Goal: Obtain resource: Obtain resource

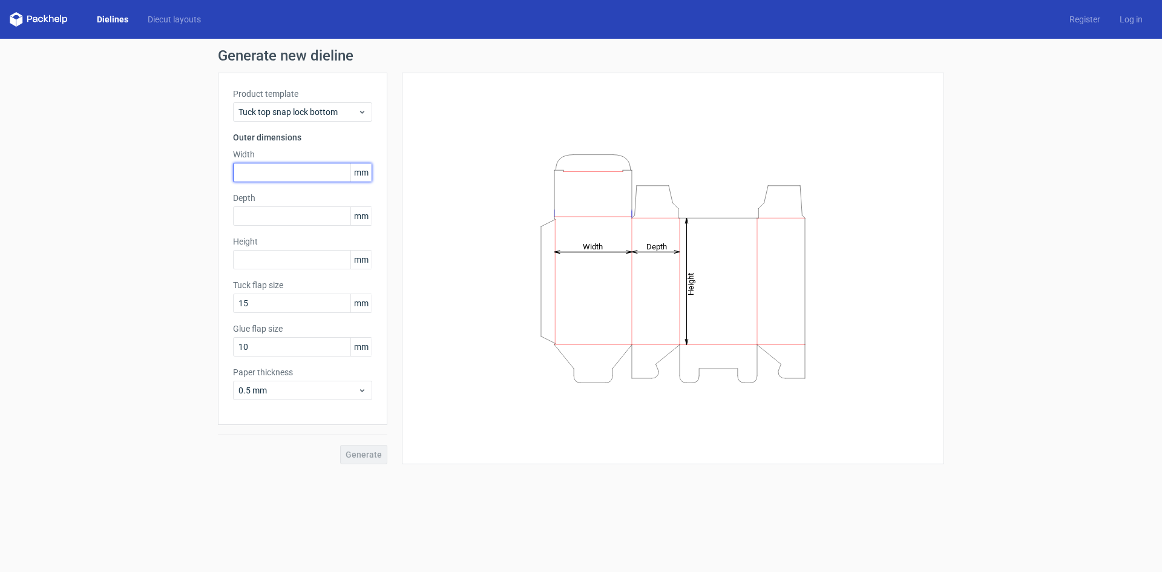
click at [263, 175] on input "text" at bounding box center [302, 172] width 139 height 19
type input "160"
click at [243, 209] on input "text" at bounding box center [302, 215] width 139 height 19
type input "125"
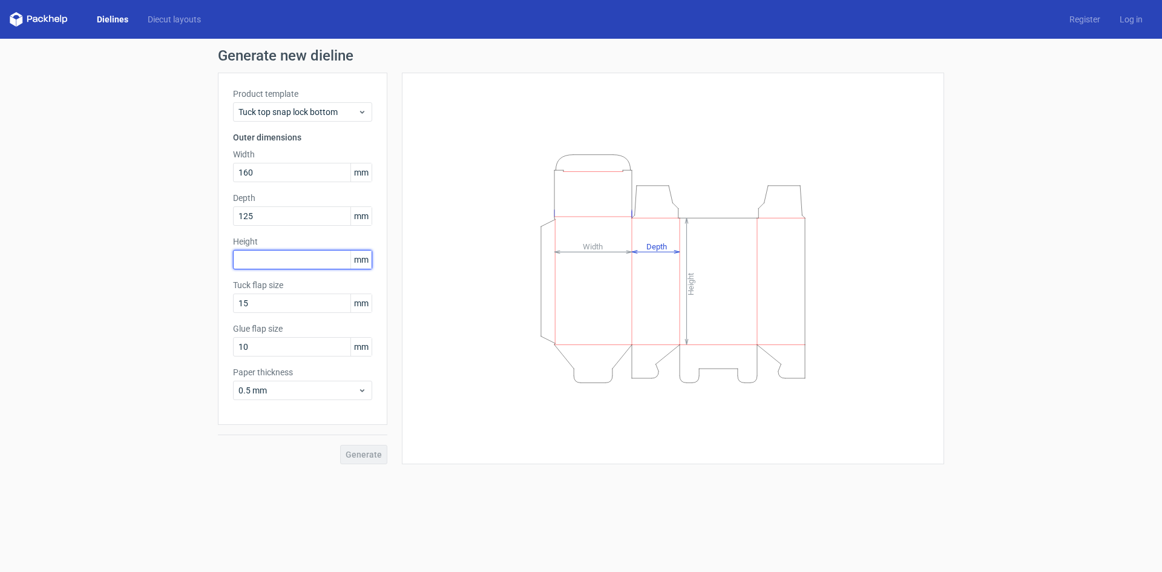
click at [251, 258] on input "text" at bounding box center [302, 259] width 139 height 19
type input "280"
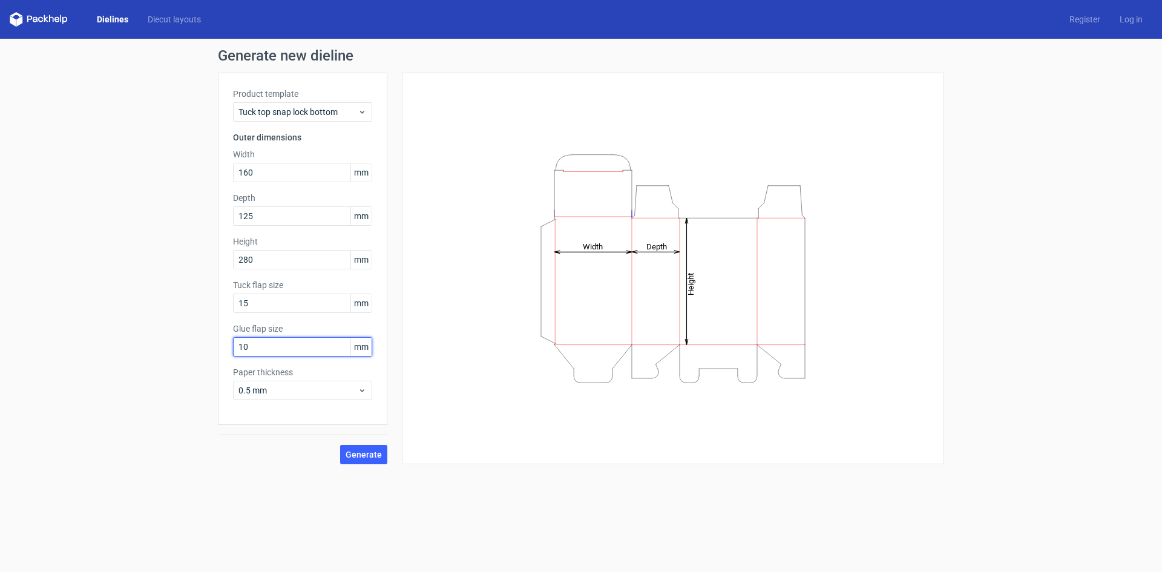
drag, startPoint x: 259, startPoint y: 344, endPoint x: 228, endPoint y: 343, distance: 30.9
click at [228, 343] on div "Product template Tuck top snap lock bottom Outer dimensions Width 160 mm Depth …" at bounding box center [302, 249] width 169 height 352
type input "15"
click at [364, 391] on icon at bounding box center [362, 390] width 9 height 10
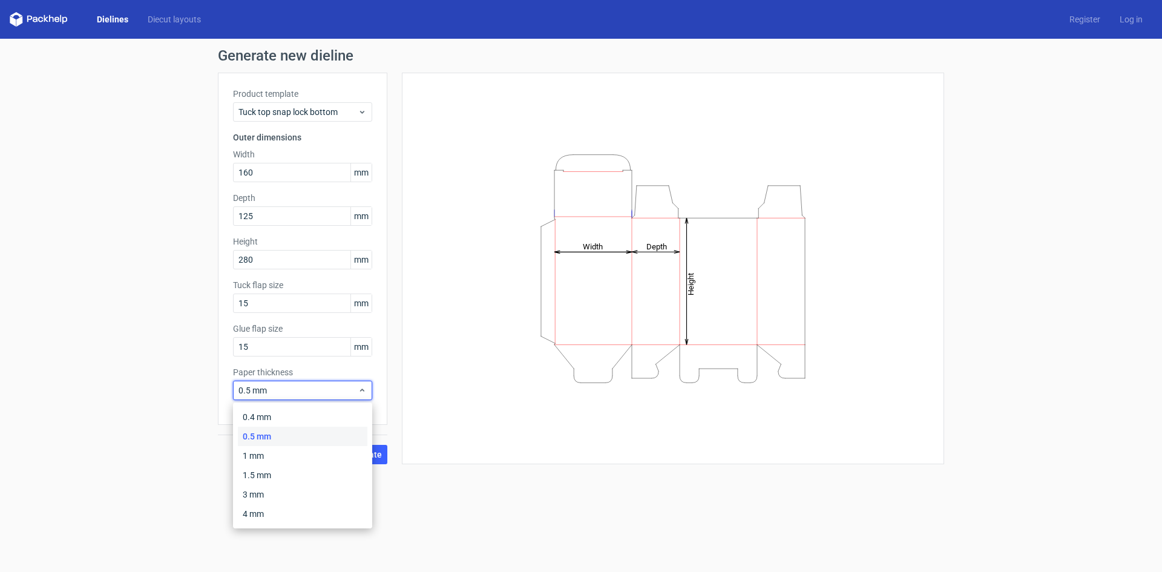
click at [310, 437] on div "0.5 mm" at bounding box center [302, 436] width 129 height 19
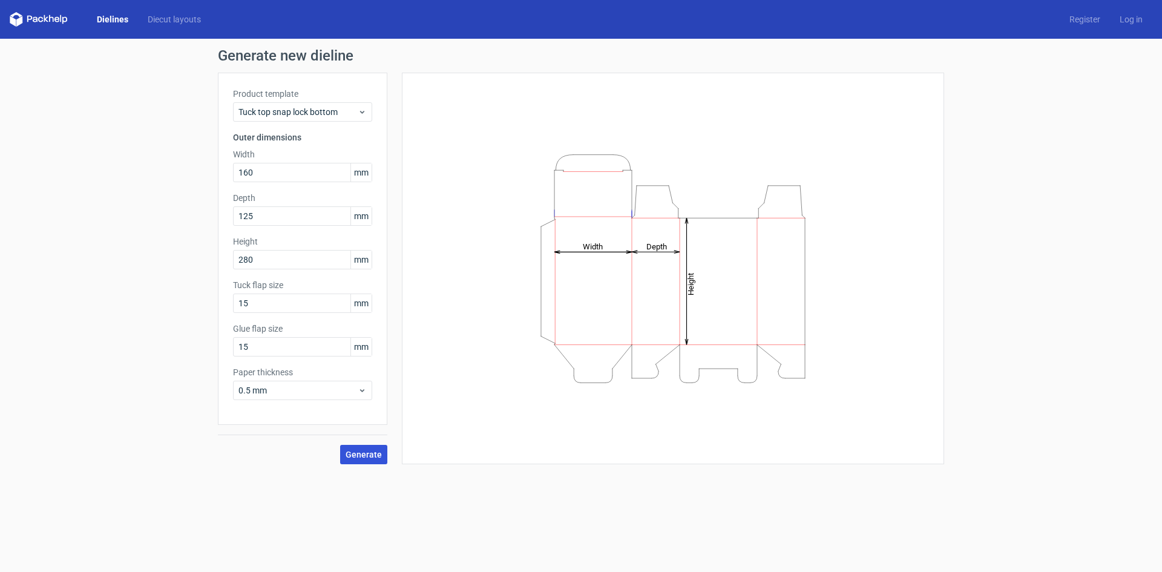
click at [376, 453] on span "Generate" at bounding box center [363, 454] width 36 height 8
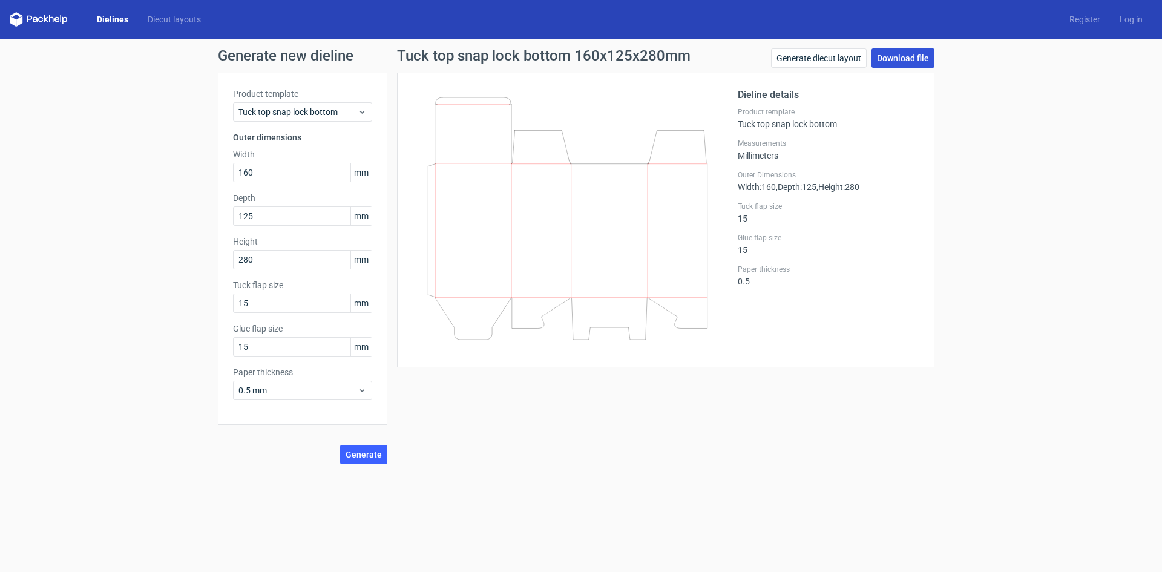
click at [912, 57] on link "Download file" at bounding box center [902, 57] width 63 height 19
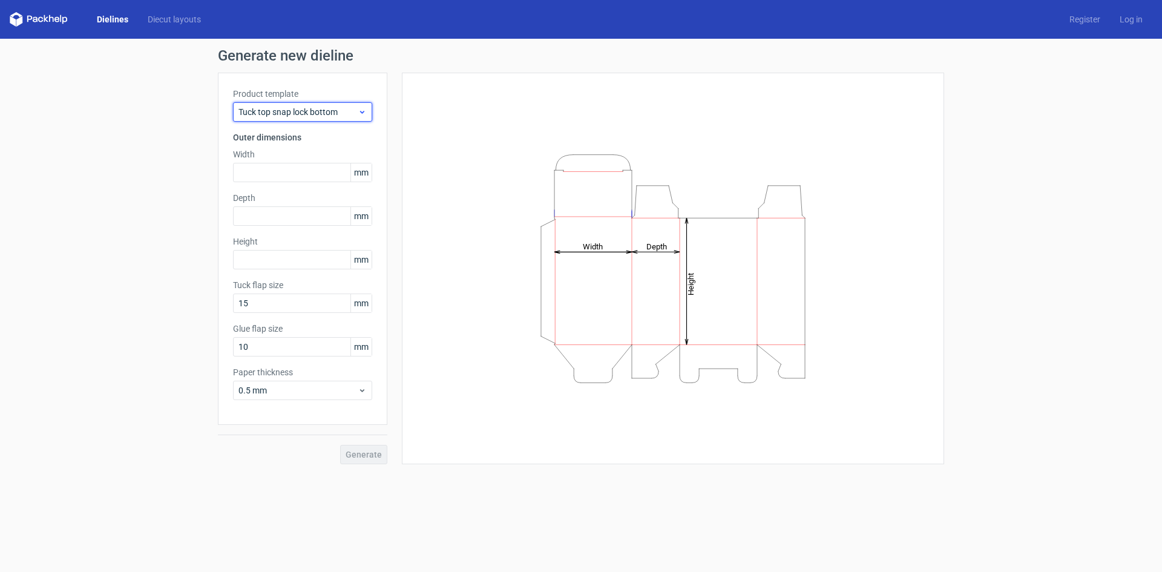
click at [360, 111] on use at bounding box center [362, 112] width 4 height 3
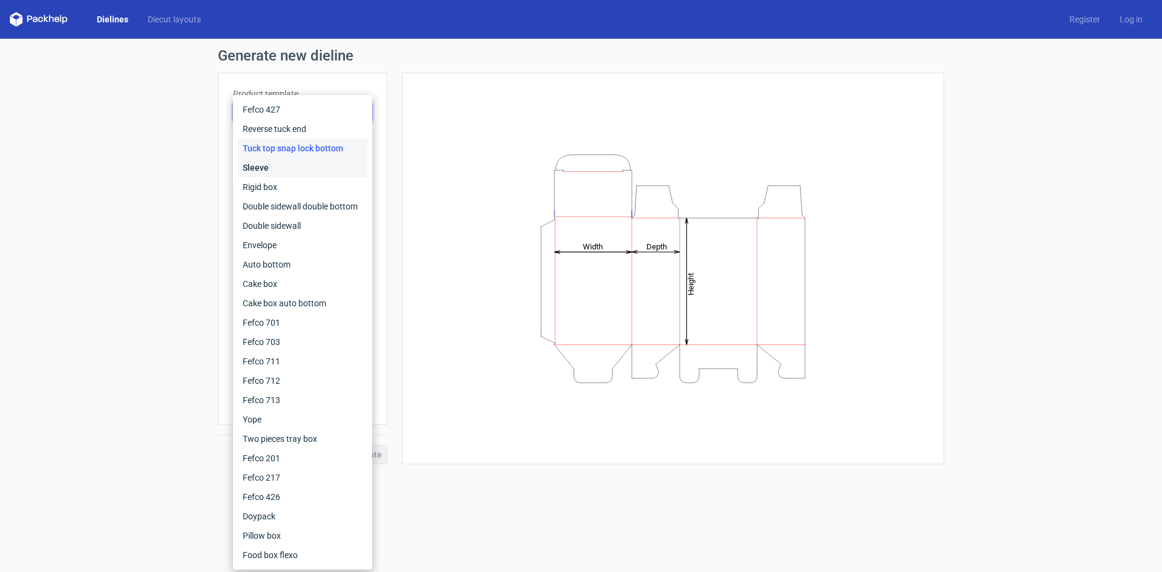
click at [275, 166] on div "Sleeve" at bounding box center [302, 167] width 129 height 19
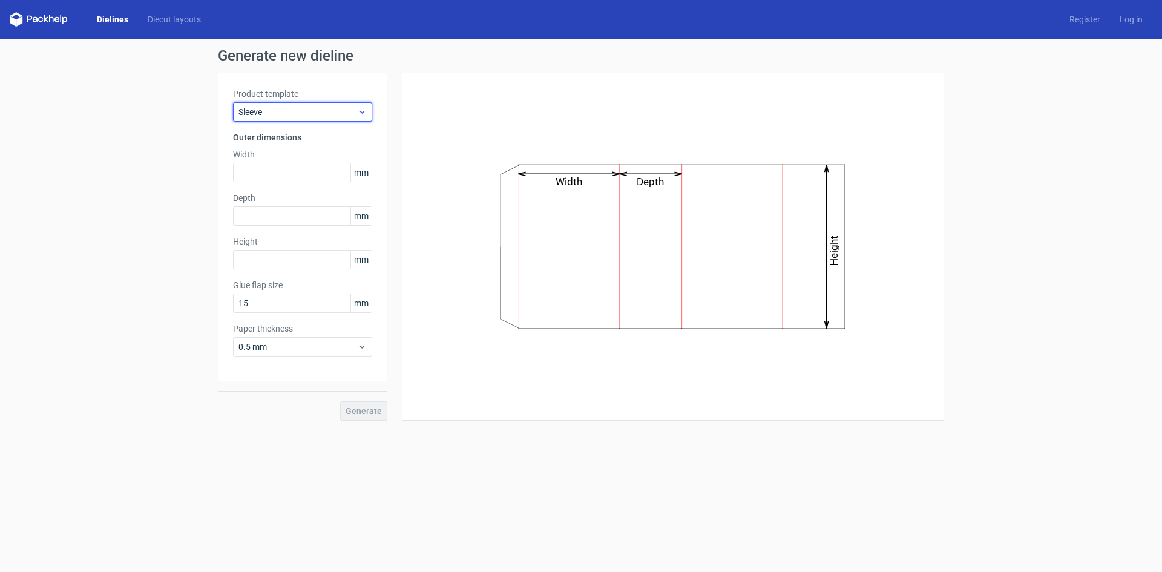
click at [363, 116] on icon at bounding box center [362, 112] width 9 height 10
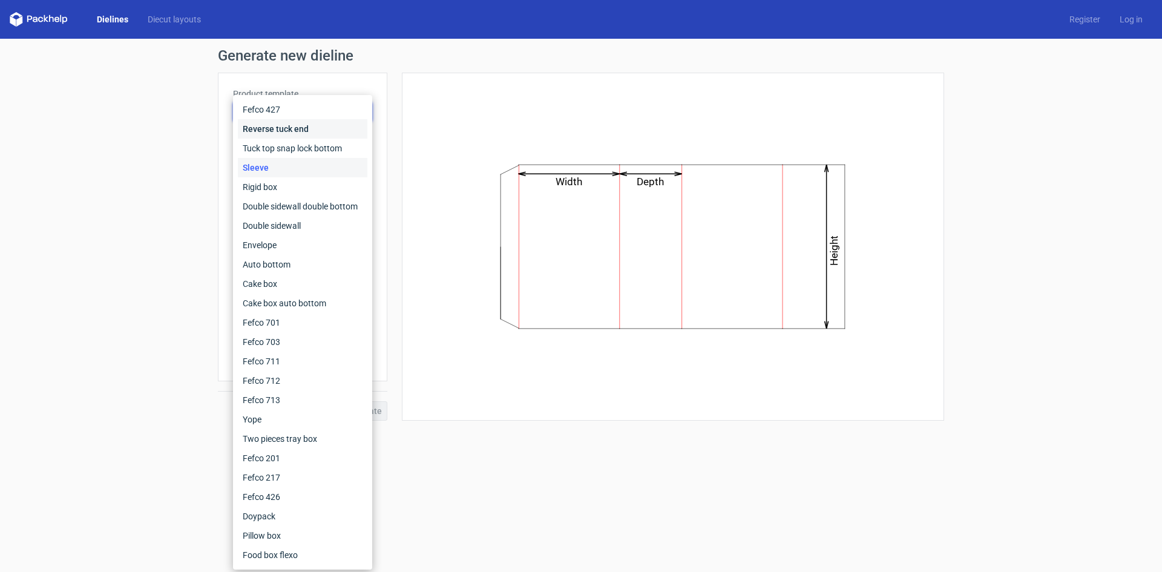
click at [307, 129] on div "Reverse tuck end" at bounding box center [302, 128] width 129 height 19
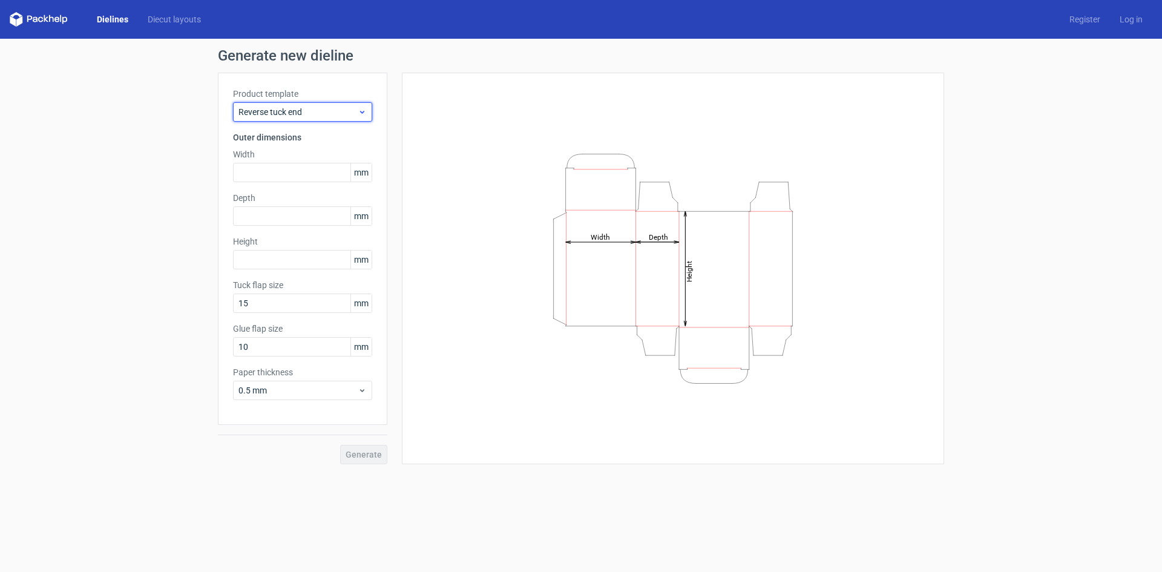
click at [364, 111] on icon at bounding box center [362, 112] width 9 height 10
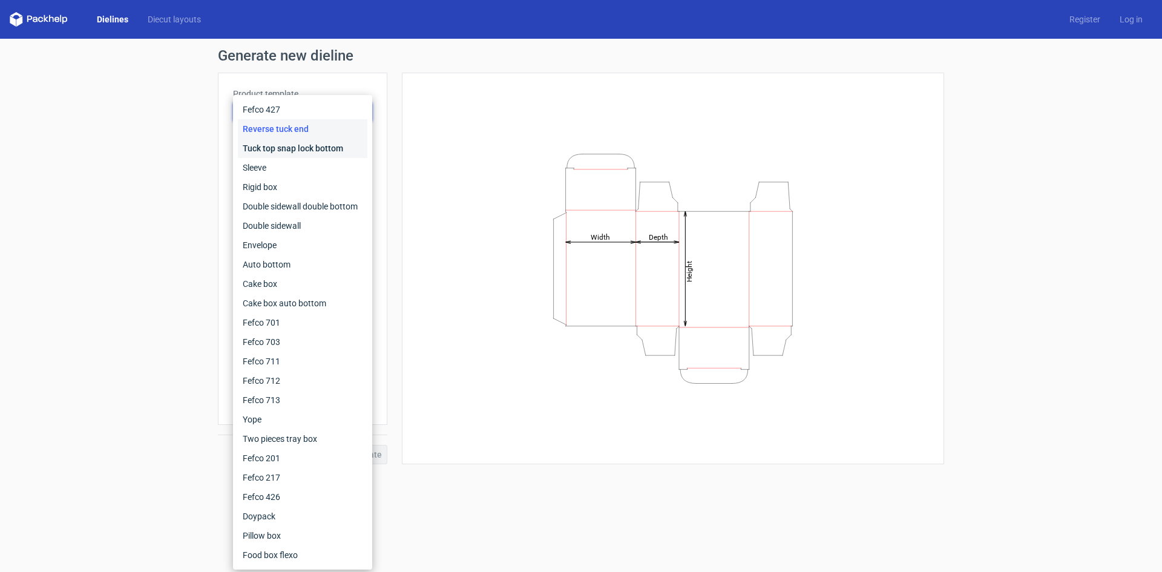
click at [322, 143] on div "Tuck top snap lock bottom" at bounding box center [302, 148] width 129 height 19
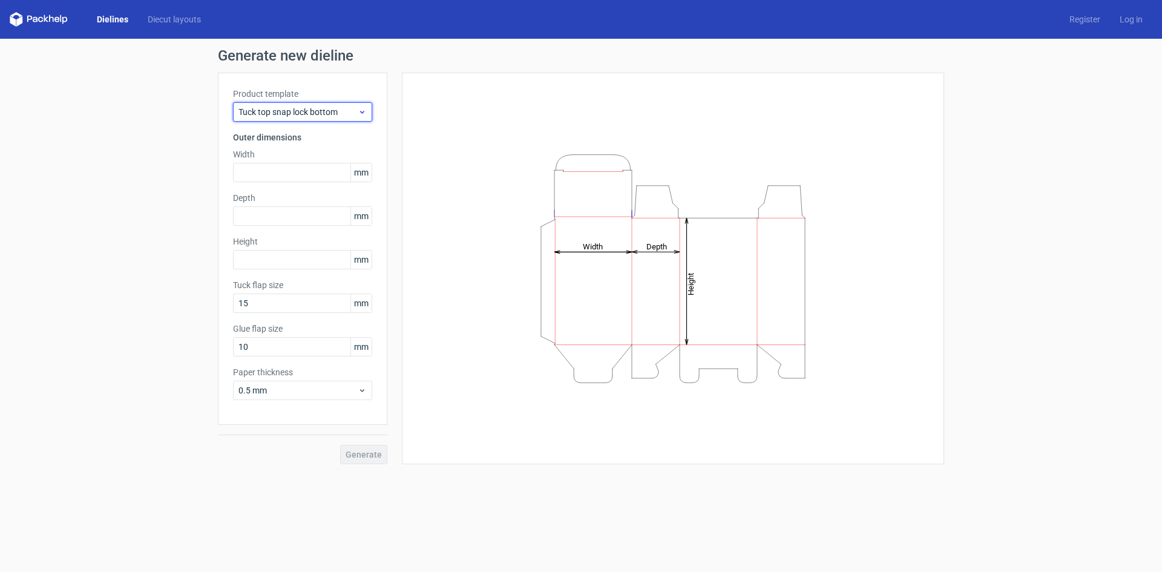
click at [364, 112] on use at bounding box center [362, 112] width 4 height 3
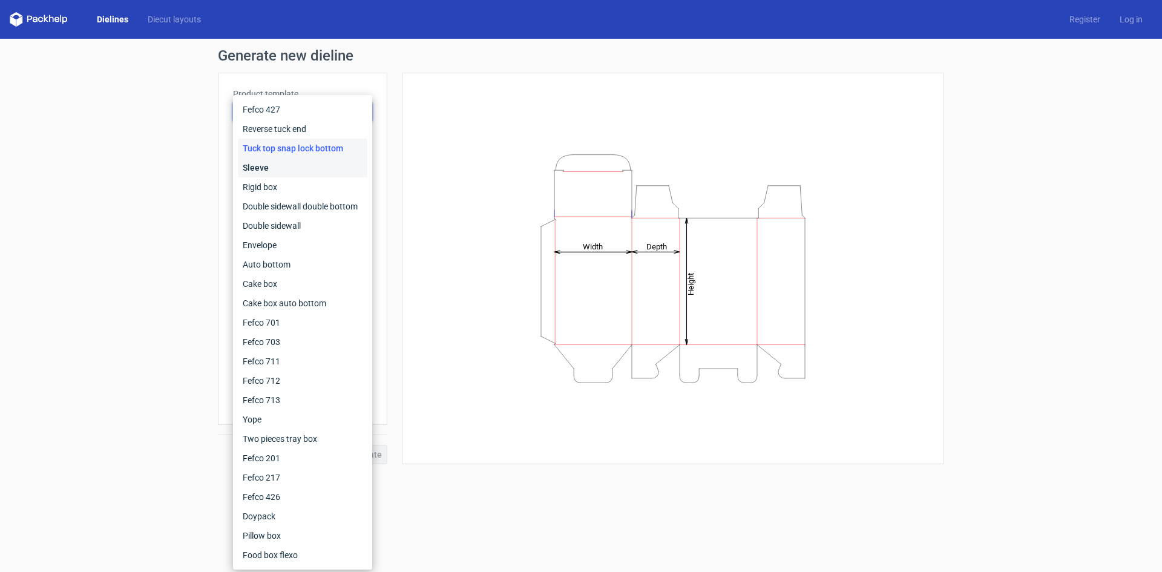
click at [306, 168] on div "Sleeve" at bounding box center [302, 167] width 129 height 19
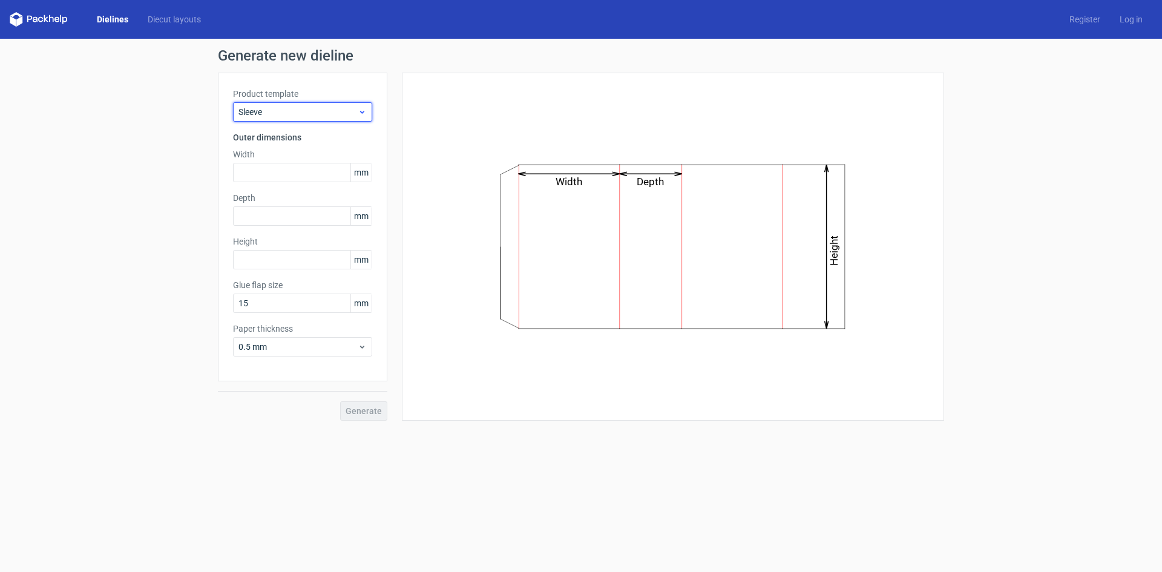
click at [365, 113] on icon at bounding box center [362, 112] width 9 height 10
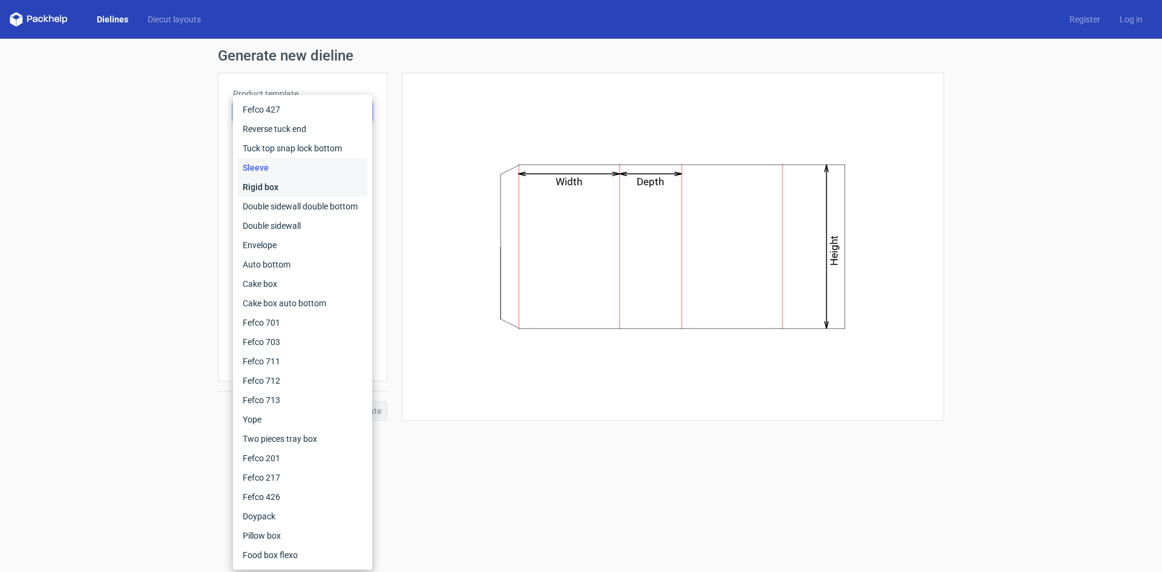
click at [292, 189] on div "Rigid box" at bounding box center [302, 186] width 129 height 19
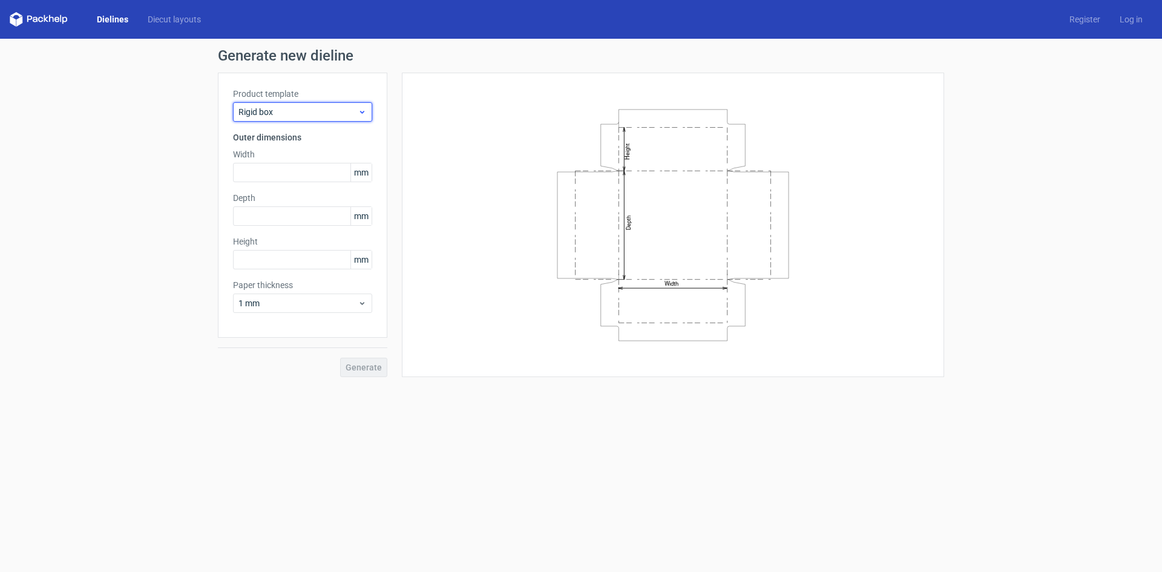
click at [367, 115] on div "Rigid box" at bounding box center [302, 111] width 139 height 19
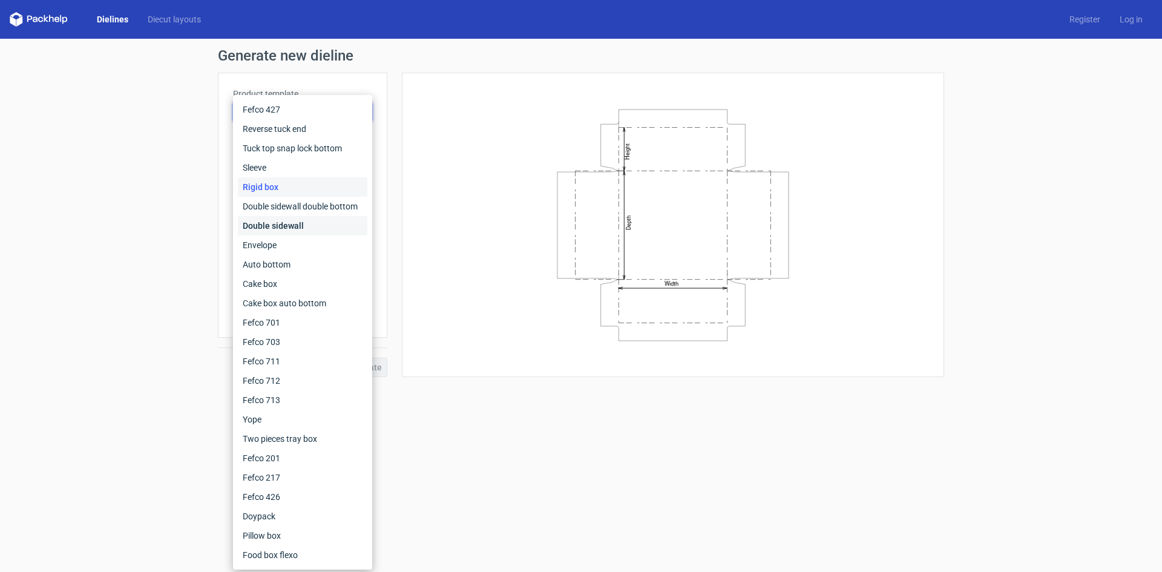
click at [293, 223] on div "Double sidewall" at bounding box center [302, 225] width 129 height 19
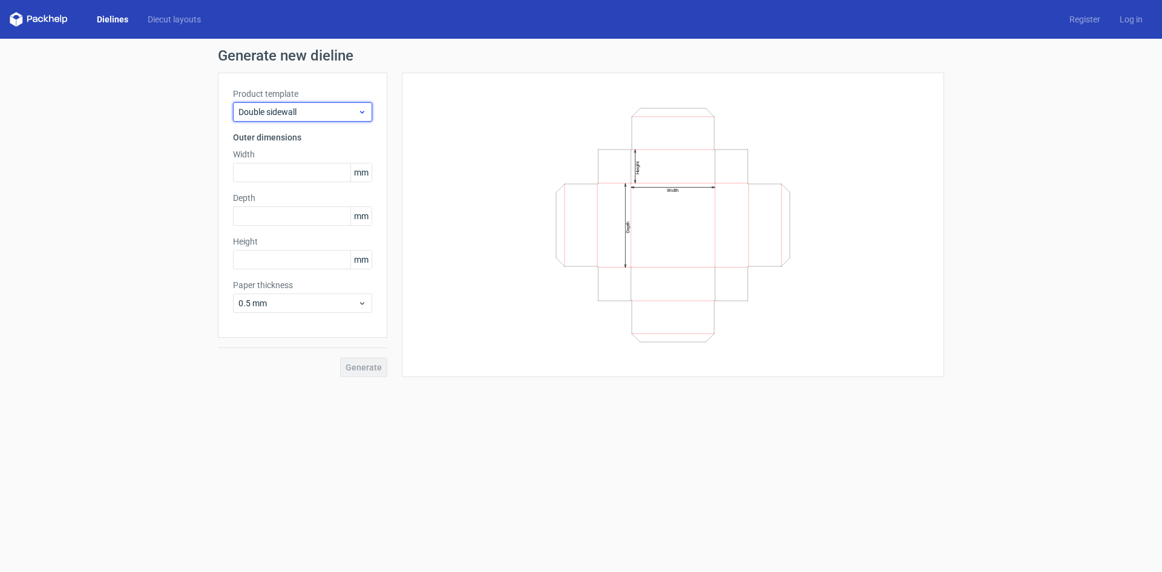
click at [365, 111] on icon at bounding box center [362, 112] width 9 height 10
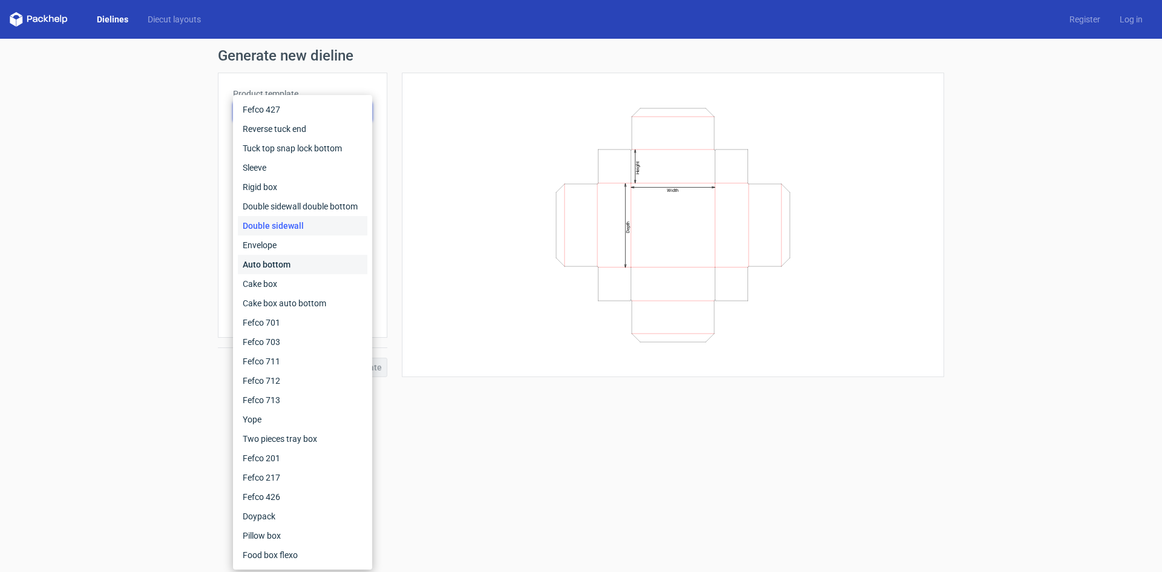
click at [312, 264] on div "Auto bottom" at bounding box center [302, 264] width 129 height 19
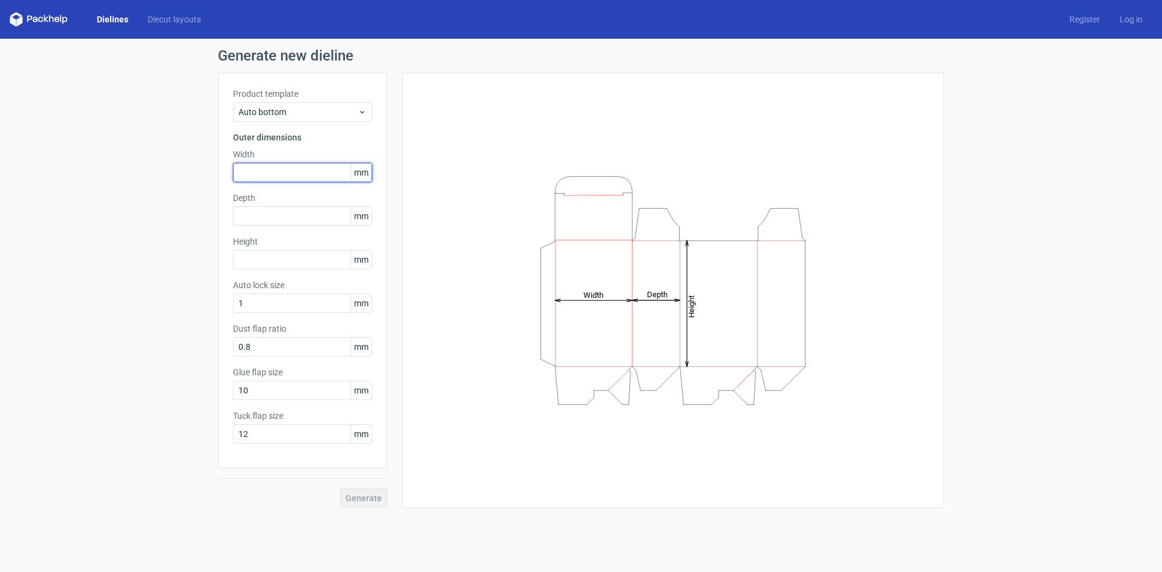
click at [273, 167] on input "text" at bounding box center [302, 172] width 139 height 19
type input "160"
type input "125"
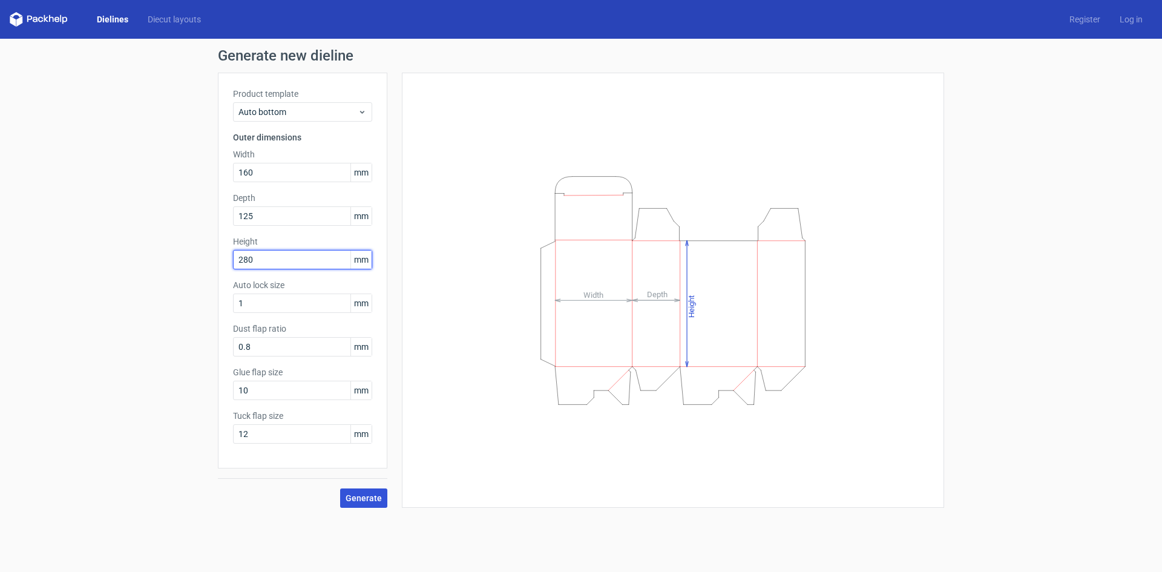
type input "280"
click at [360, 496] on span "Generate" at bounding box center [363, 498] width 36 height 8
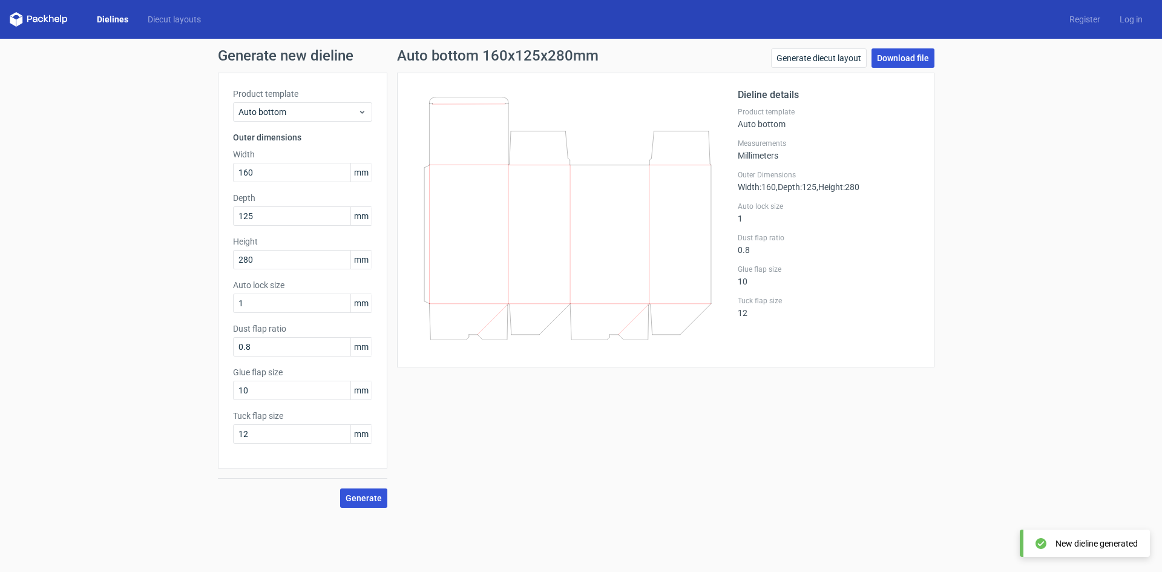
click at [903, 59] on link "Download file" at bounding box center [902, 57] width 63 height 19
drag, startPoint x: 265, startPoint y: 393, endPoint x: 208, endPoint y: 387, distance: 57.9
click at [206, 389] on div "Generate new dieline Product template Auto bottom Outer dimensions Width 160 mm…" at bounding box center [581, 278] width 1162 height 479
click at [271, 387] on input "20" at bounding box center [302, 390] width 139 height 19
type input "20"
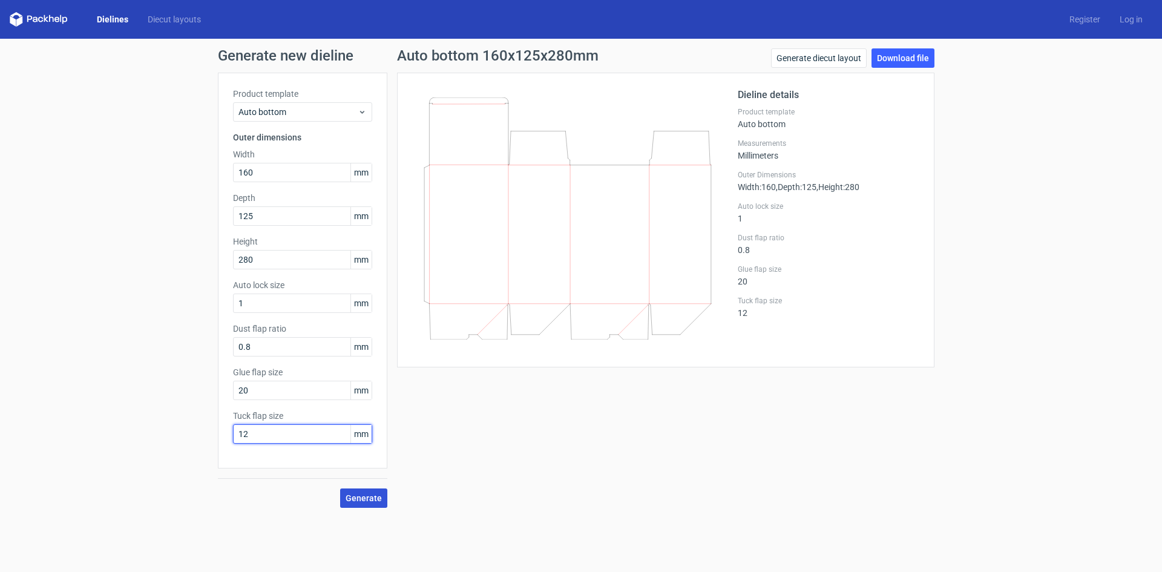
drag, startPoint x: 309, startPoint y: 437, endPoint x: 208, endPoint y: 431, distance: 101.8
click at [208, 431] on div "Generate new dieline Product template Auto bottom Outer dimensions Width 160 mm…" at bounding box center [581, 278] width 1162 height 479
type input "15"
click at [362, 497] on span "Generate" at bounding box center [363, 498] width 36 height 8
click at [906, 57] on link "Download file" at bounding box center [902, 57] width 63 height 19
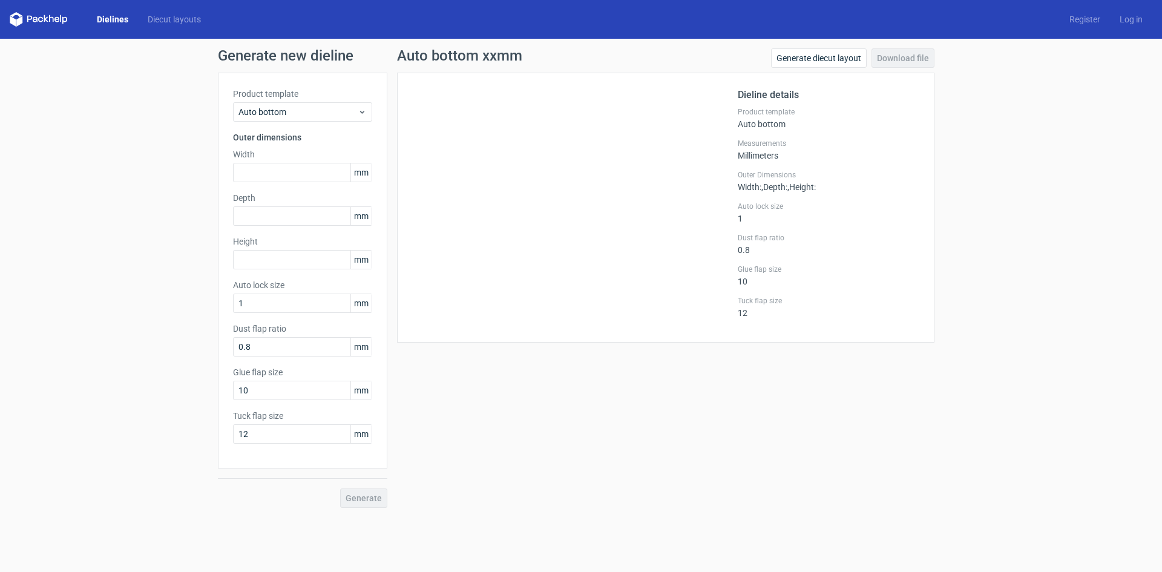
click at [96, 73] on div "Generate new dieline Product template Auto bottom Outer dimensions Width mm Dep…" at bounding box center [581, 278] width 1162 height 479
drag, startPoint x: 526, startPoint y: 177, endPoint x: 151, endPoint y: 201, distance: 375.9
click at [151, 201] on div "Generate new dieline Product template Auto bottom Outer dimensions Width mm Dep…" at bounding box center [581, 278] width 1162 height 479
drag, startPoint x: 138, startPoint y: 191, endPoint x: 111, endPoint y: 151, distance: 47.8
click at [111, 151] on div "Generate new dieline Product template Auto bottom Outer dimensions Width mm Dep…" at bounding box center [581, 278] width 1162 height 479
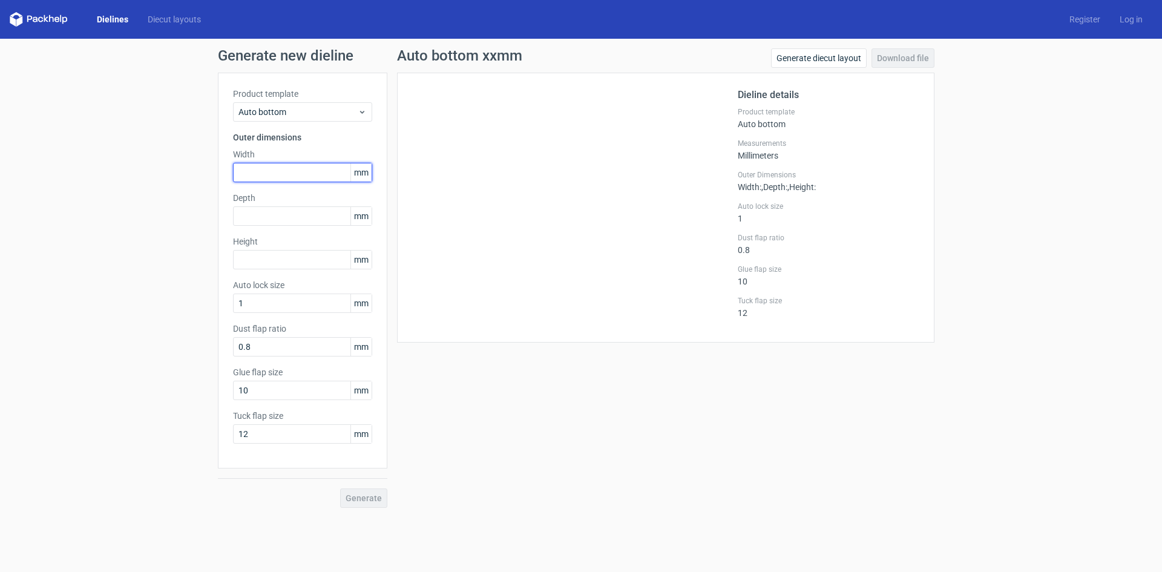
click at [276, 173] on input "text" at bounding box center [302, 172] width 139 height 19
type input "110"
click at [246, 223] on input "text" at bounding box center [302, 215] width 139 height 19
type input "82"
click at [247, 263] on input "text" at bounding box center [302, 259] width 139 height 19
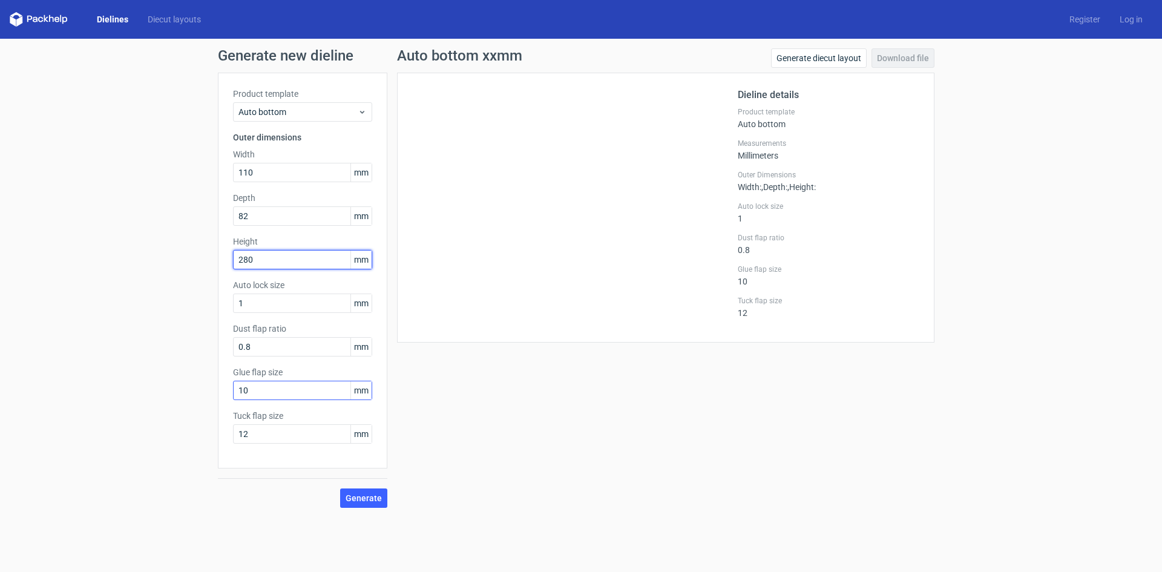
type input "280"
drag, startPoint x: 263, startPoint y: 394, endPoint x: 176, endPoint y: 382, distance: 88.0
click at [176, 382] on div "Generate new dieline Product template Auto bottom Outer dimensions Width 110 mm…" at bounding box center [581, 278] width 1162 height 479
type input "20"
click at [364, 498] on span "Generate" at bounding box center [363, 498] width 36 height 8
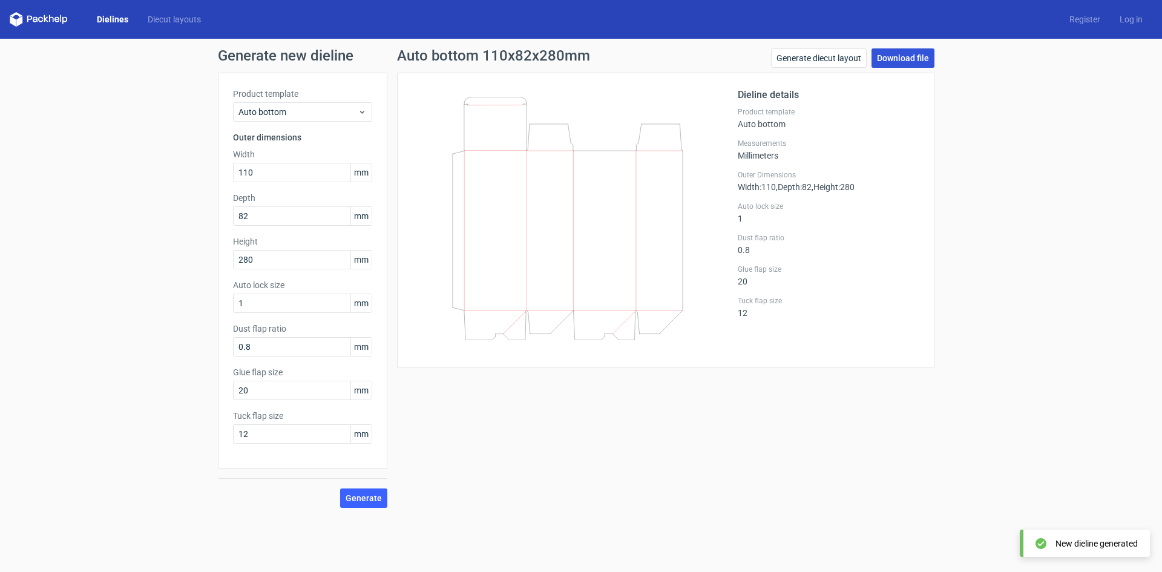
click at [892, 54] on link "Download file" at bounding box center [902, 57] width 63 height 19
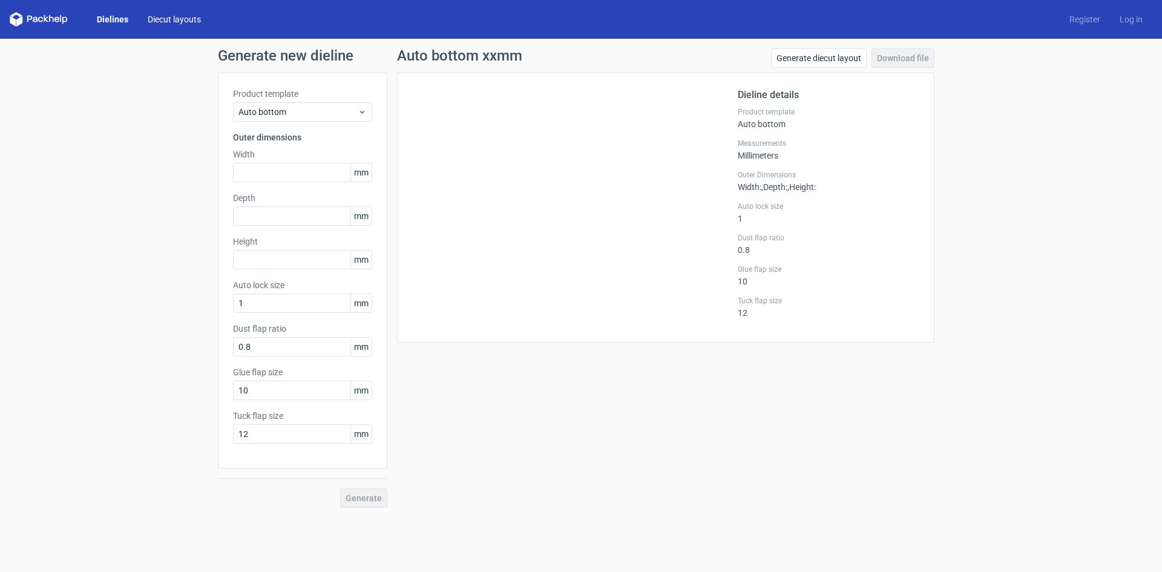
click at [174, 18] on link "Diecut layouts" at bounding box center [174, 19] width 73 height 12
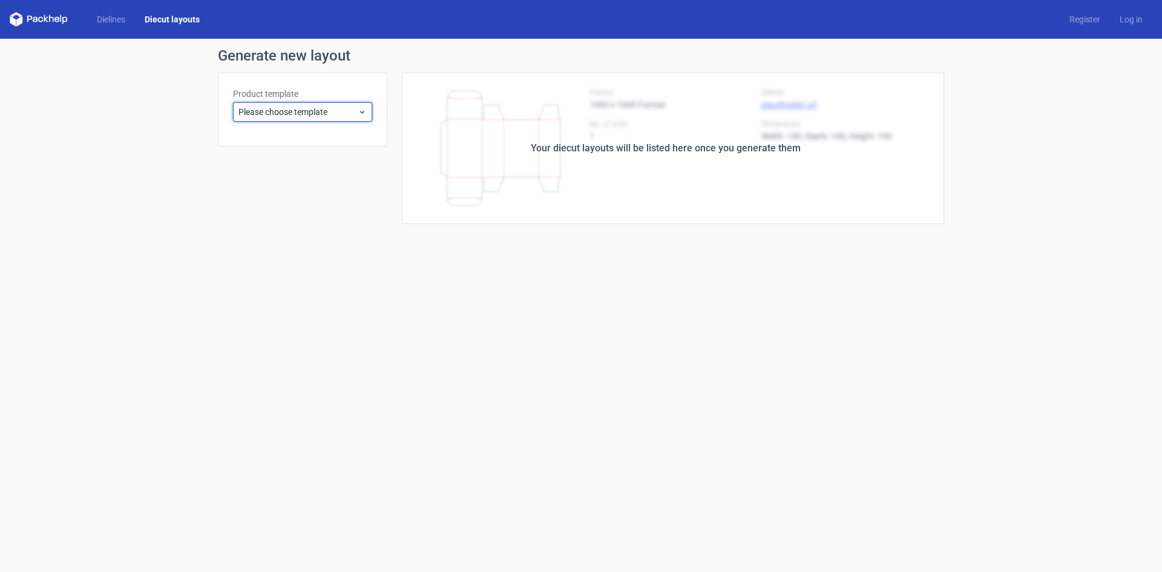
click at [358, 113] on icon at bounding box center [362, 112] width 9 height 10
